Goal: Transaction & Acquisition: Purchase product/service

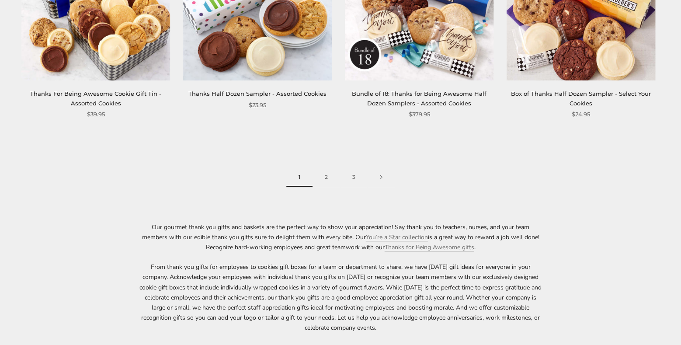
scroll to position [1312, 0]
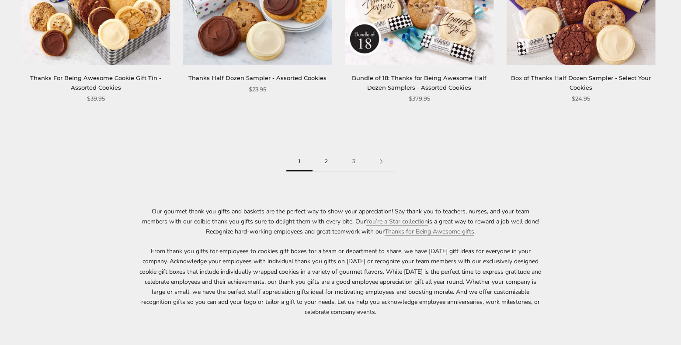
click at [330, 159] on link "2" at bounding box center [327, 162] width 28 height 20
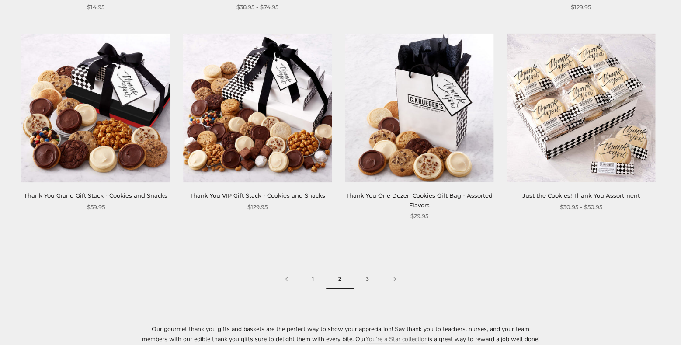
scroll to position [1207, 0]
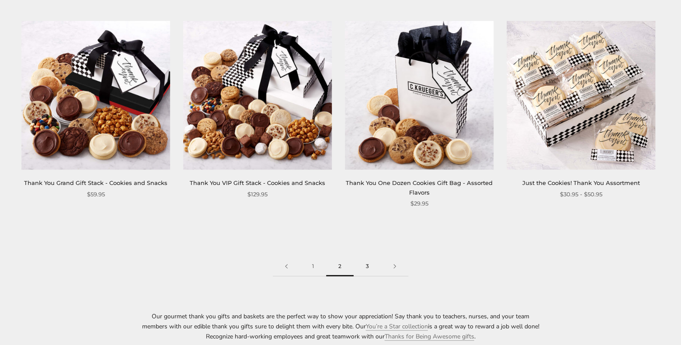
click at [370, 269] on link "3" at bounding box center [368, 267] width 28 height 20
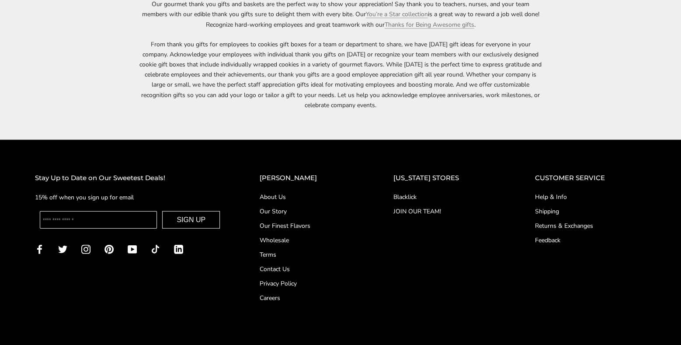
scroll to position [729, 0]
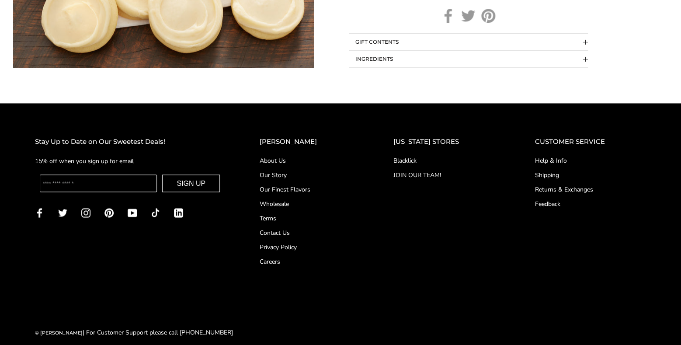
scroll to position [554, 0]
